Goal: Task Accomplishment & Management: Complete application form

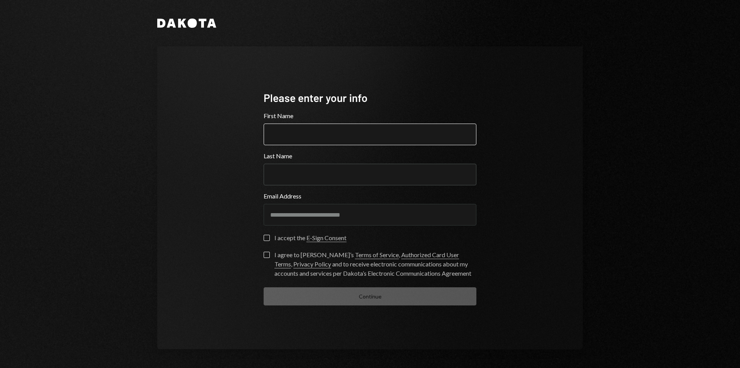
click at [303, 137] on input "First Name" at bounding box center [370, 134] width 213 height 22
type input "*********"
click at [268, 239] on button "I accept the E-Sign Consent" at bounding box center [267, 237] width 6 height 6
click at [266, 253] on button "I agree to [PERSON_NAME]’s Terms of Service , Authorized Card User Terms , Priv…" at bounding box center [267, 254] width 6 height 6
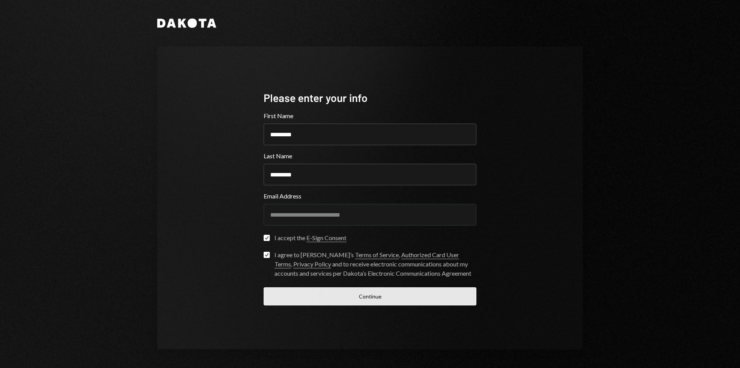
click at [374, 296] on button "Continue" at bounding box center [370, 296] width 213 height 18
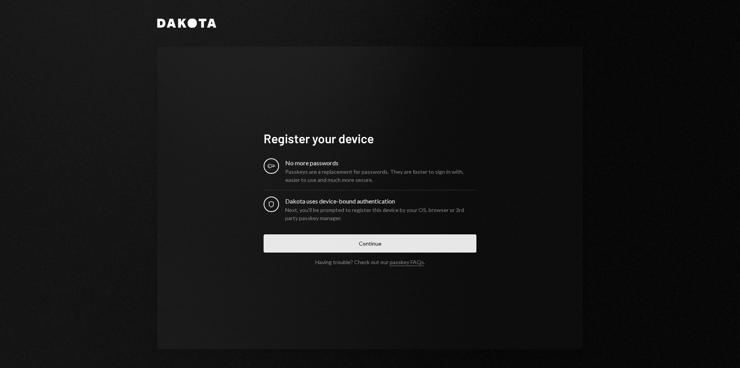
click at [374, 246] on button "Continue" at bounding box center [370, 243] width 213 height 18
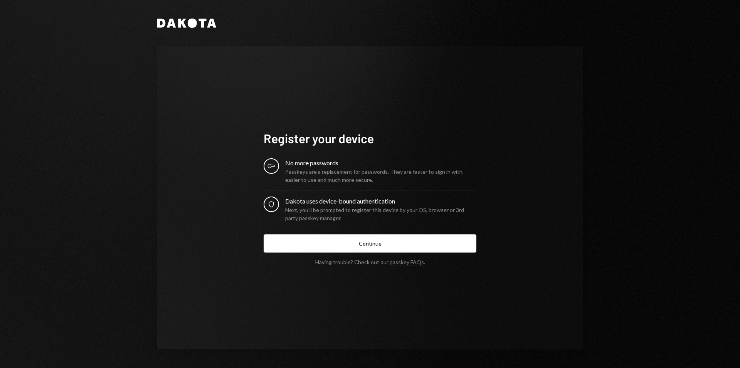
click at [297, 160] on div "No more passwords" at bounding box center [380, 162] width 191 height 9
click at [297, 173] on div "Passkeys are a replacement for passwords. They are faster to sign in with, easi…" at bounding box center [380, 175] width 191 height 16
click at [336, 218] on div "Next, you’ll be prompted to register this device by your OS, browser or 3rd par…" at bounding box center [380, 214] width 191 height 16
click at [404, 263] on link "passkey FAQs" at bounding box center [407, 261] width 34 height 7
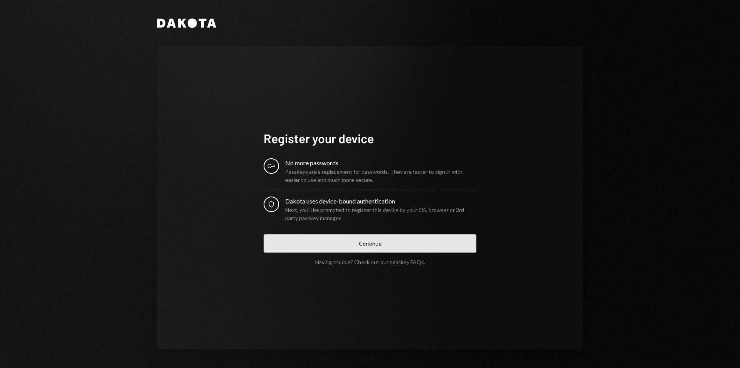
click at [327, 238] on button "Continue" at bounding box center [370, 243] width 213 height 18
click at [361, 239] on button "Continue" at bounding box center [370, 243] width 213 height 18
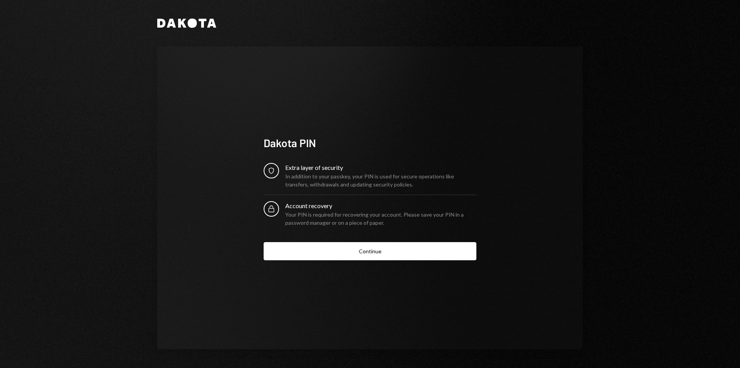
click at [295, 180] on div "In addition to your passkey, your PIN is used for secure operations like transf…" at bounding box center [380, 180] width 191 height 16
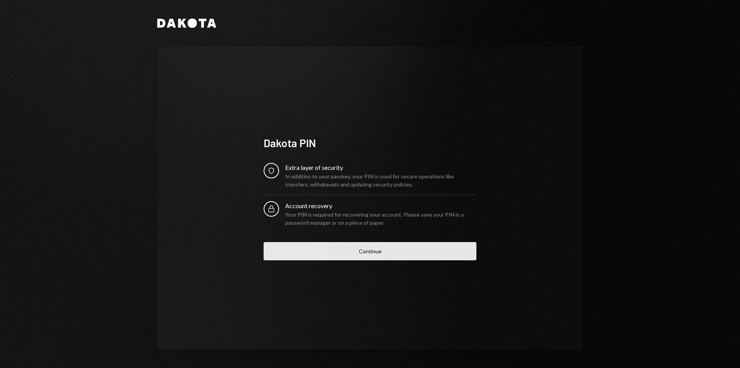
click at [363, 251] on button "Continue" at bounding box center [370, 251] width 213 height 18
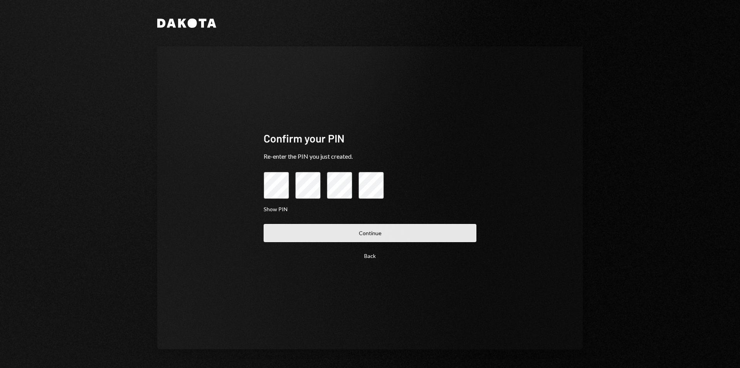
click at [346, 234] on button "Continue" at bounding box center [370, 233] width 213 height 18
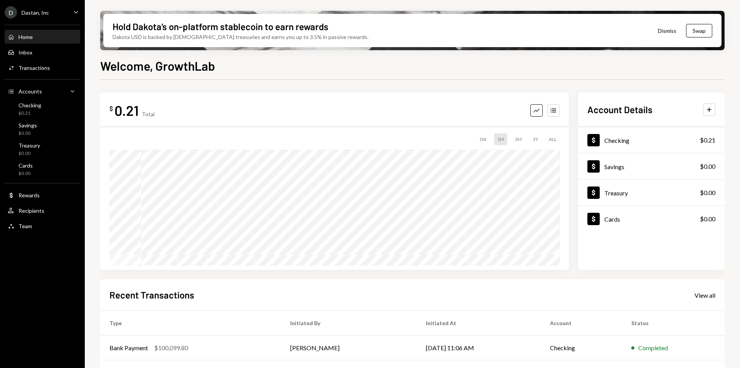
click at [74, 14] on icon "Caret Down" at bounding box center [76, 12] width 8 height 8
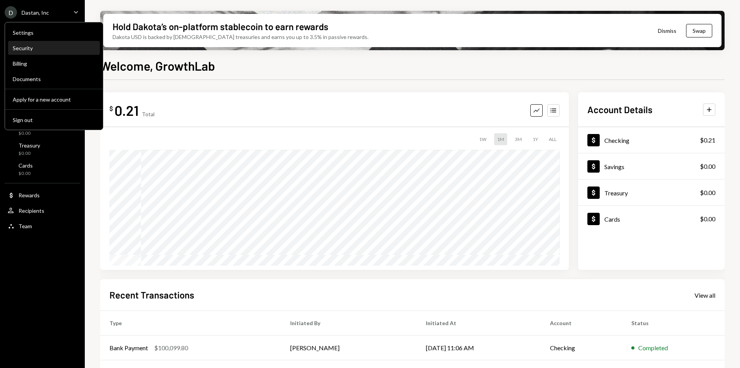
click at [30, 46] on div "Security" at bounding box center [54, 48] width 83 height 7
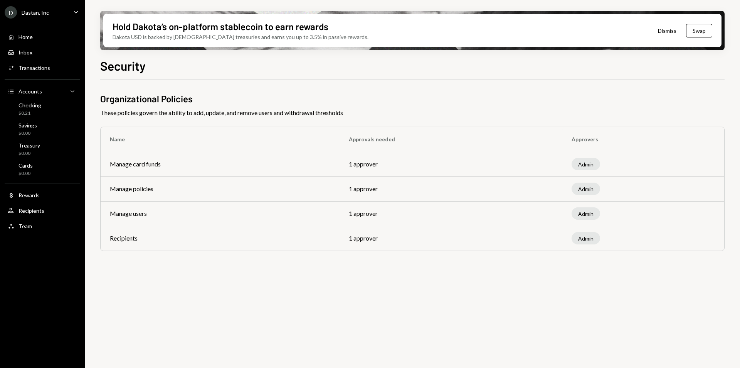
click at [74, 11] on icon "Main" at bounding box center [76, 12] width 4 height 2
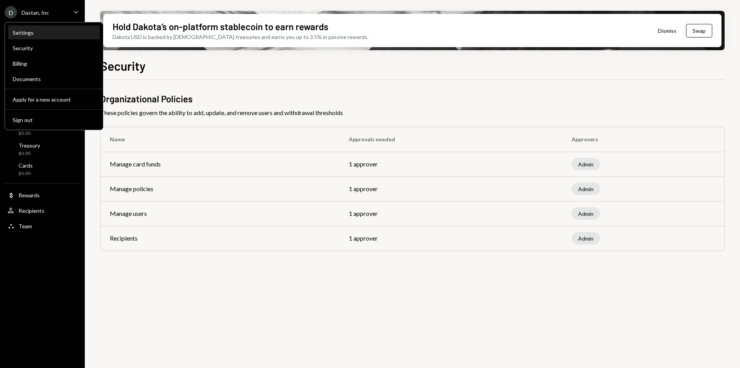
click at [27, 33] on div "Settings" at bounding box center [54, 32] width 83 height 7
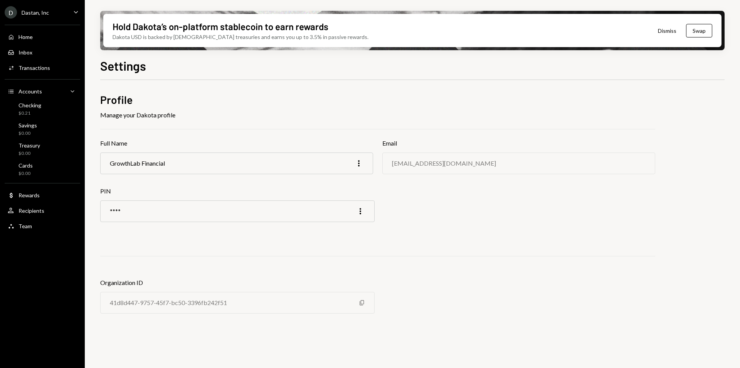
click at [162, 206] on div "**** More" at bounding box center [237, 211] width 275 height 22
click at [190, 212] on div "**** More" at bounding box center [237, 211] width 275 height 22
click at [317, 214] on div "**** More" at bounding box center [237, 211] width 275 height 22
click at [359, 207] on icon "More" at bounding box center [360, 210] width 9 height 9
click at [336, 223] on div "Edit" at bounding box center [343, 227] width 39 height 13
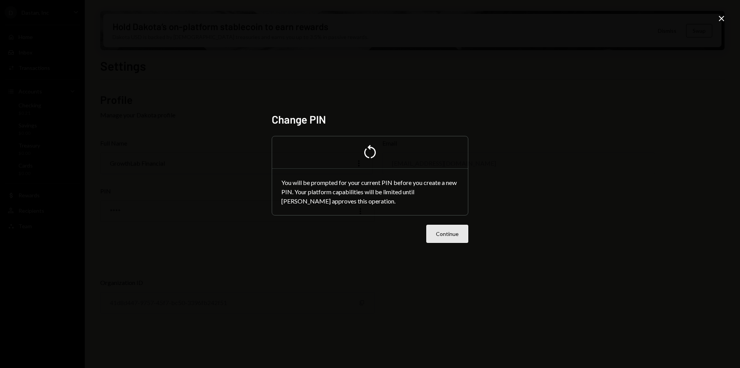
click at [434, 230] on button "Continue" at bounding box center [448, 233] width 42 height 18
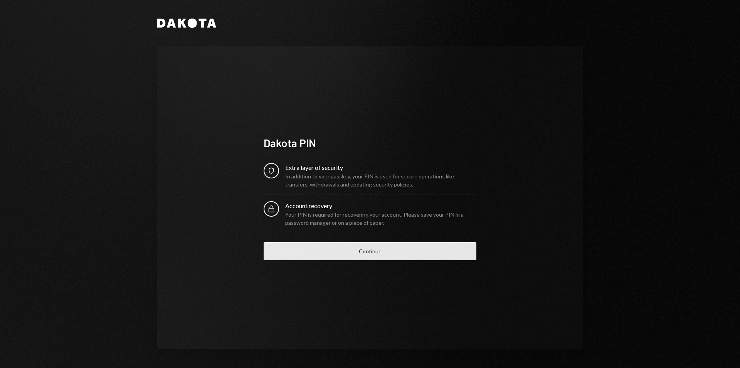
click at [375, 248] on button "Continue" at bounding box center [370, 251] width 213 height 18
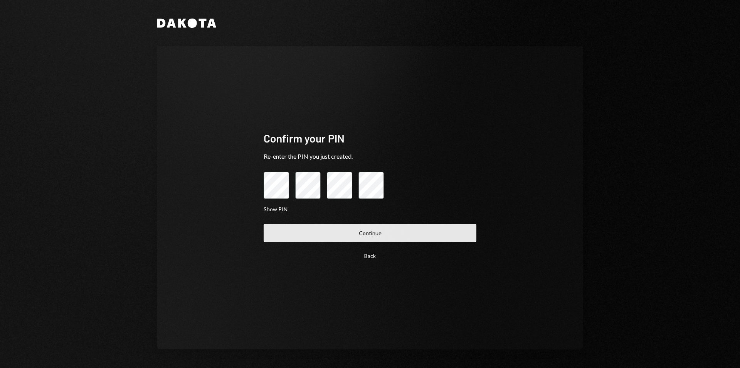
click at [371, 229] on button "Continue" at bounding box center [370, 233] width 213 height 18
